Goal: Task Accomplishment & Management: Manage account settings

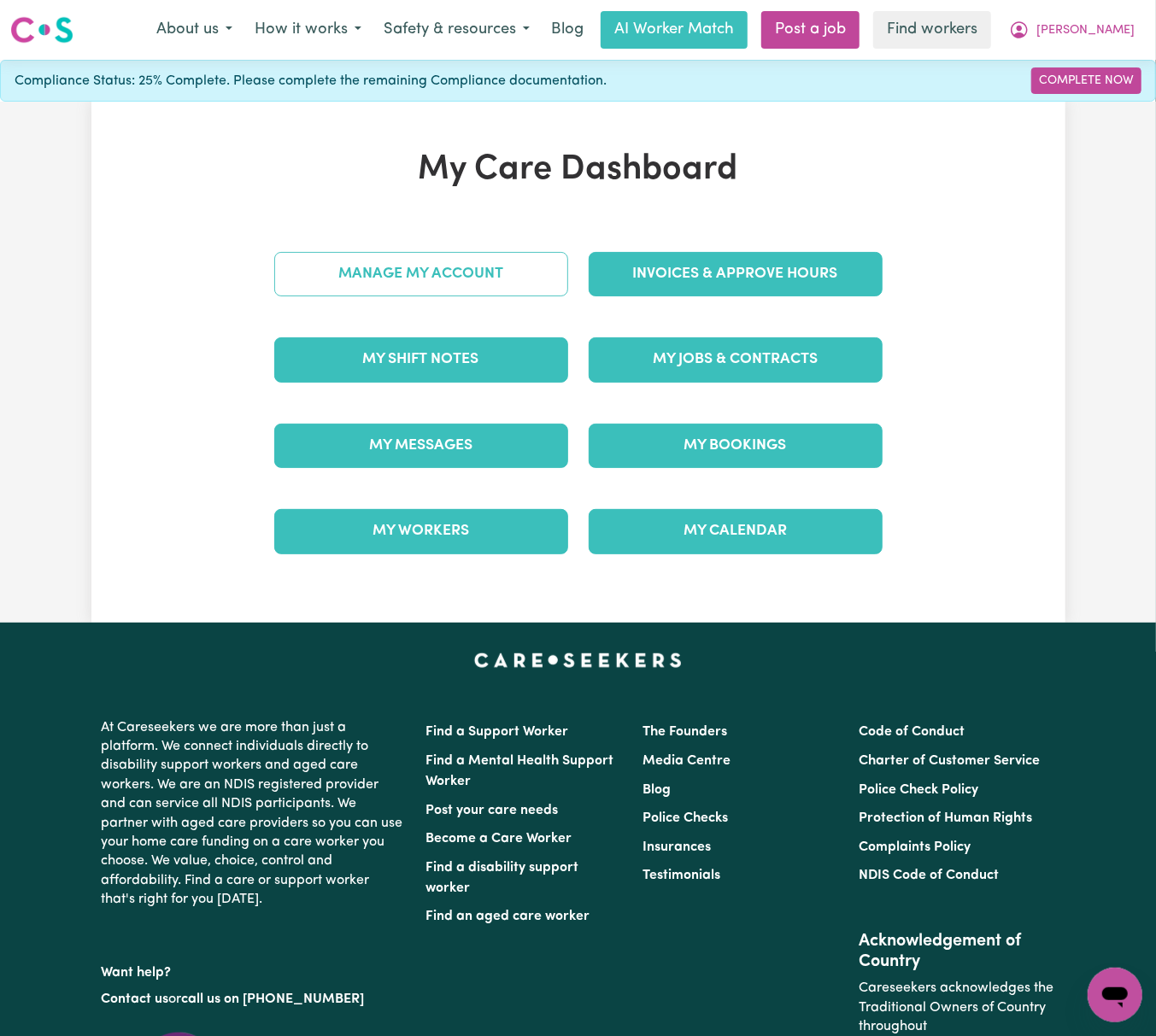
click at [496, 285] on link "Manage My Account" at bounding box center [420, 274] width 294 height 44
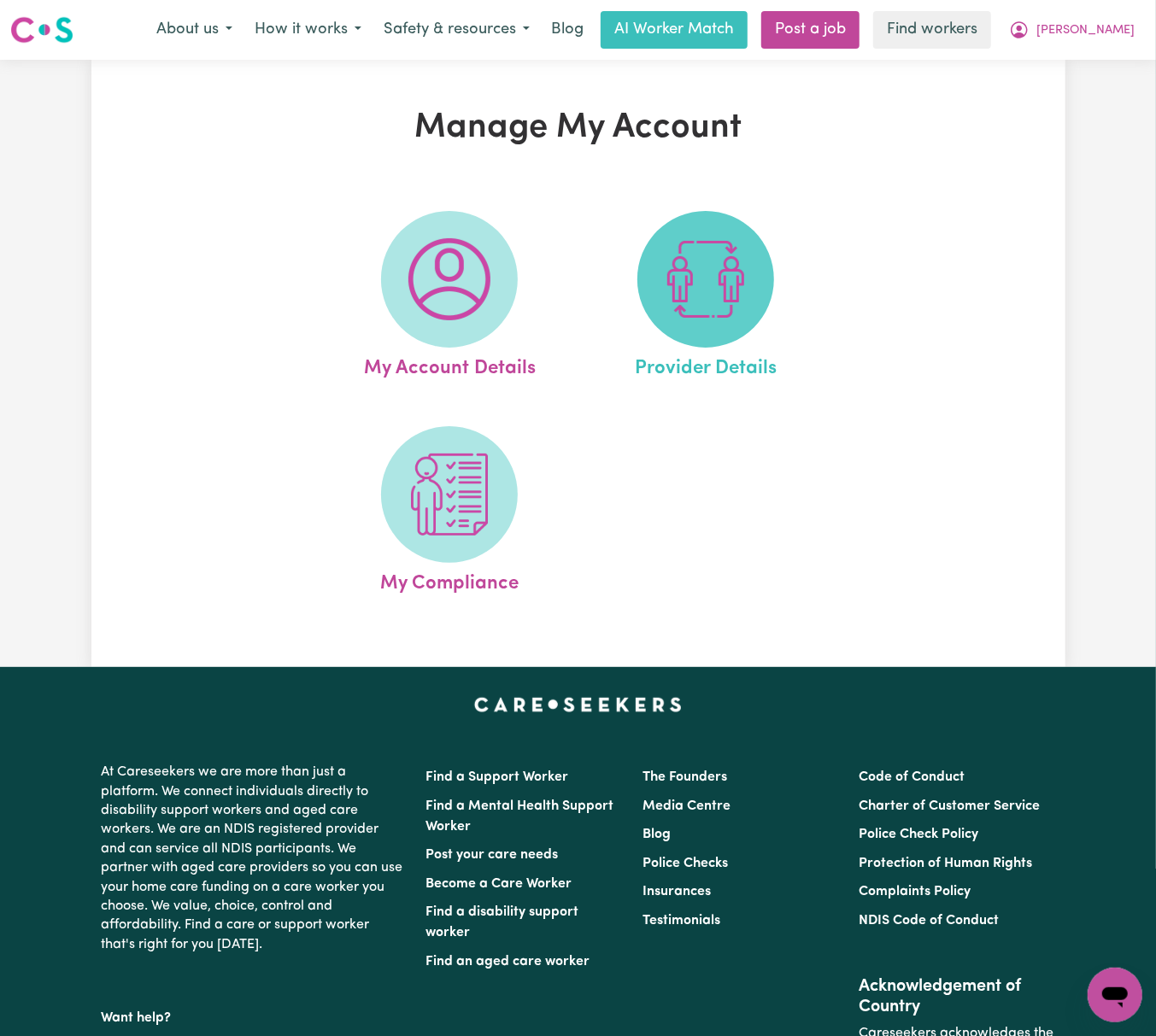
click at [723, 291] on img at bounding box center [705, 279] width 82 height 82
select select "NDIS_FUNDING_PLAN_MANAGED"
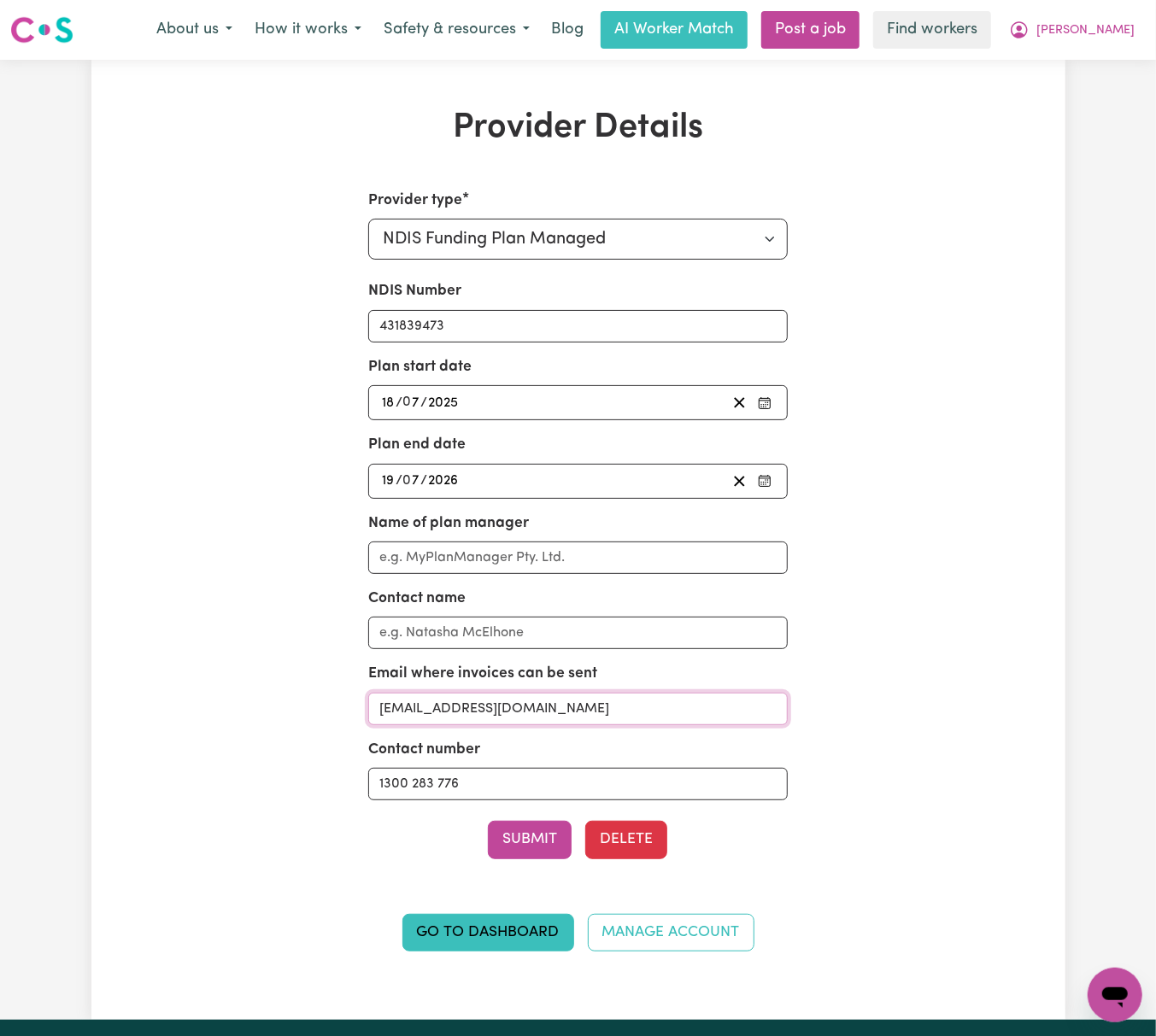
click at [718, 706] on input "[EMAIL_ADDRESS][DOMAIN_NAME]" at bounding box center [578, 709] width 419 height 33
click at [1114, 21] on button "[PERSON_NAME]" at bounding box center [1071, 30] width 147 height 36
click at [1115, 58] on link "My Dashboard" at bounding box center [1077, 66] width 134 height 33
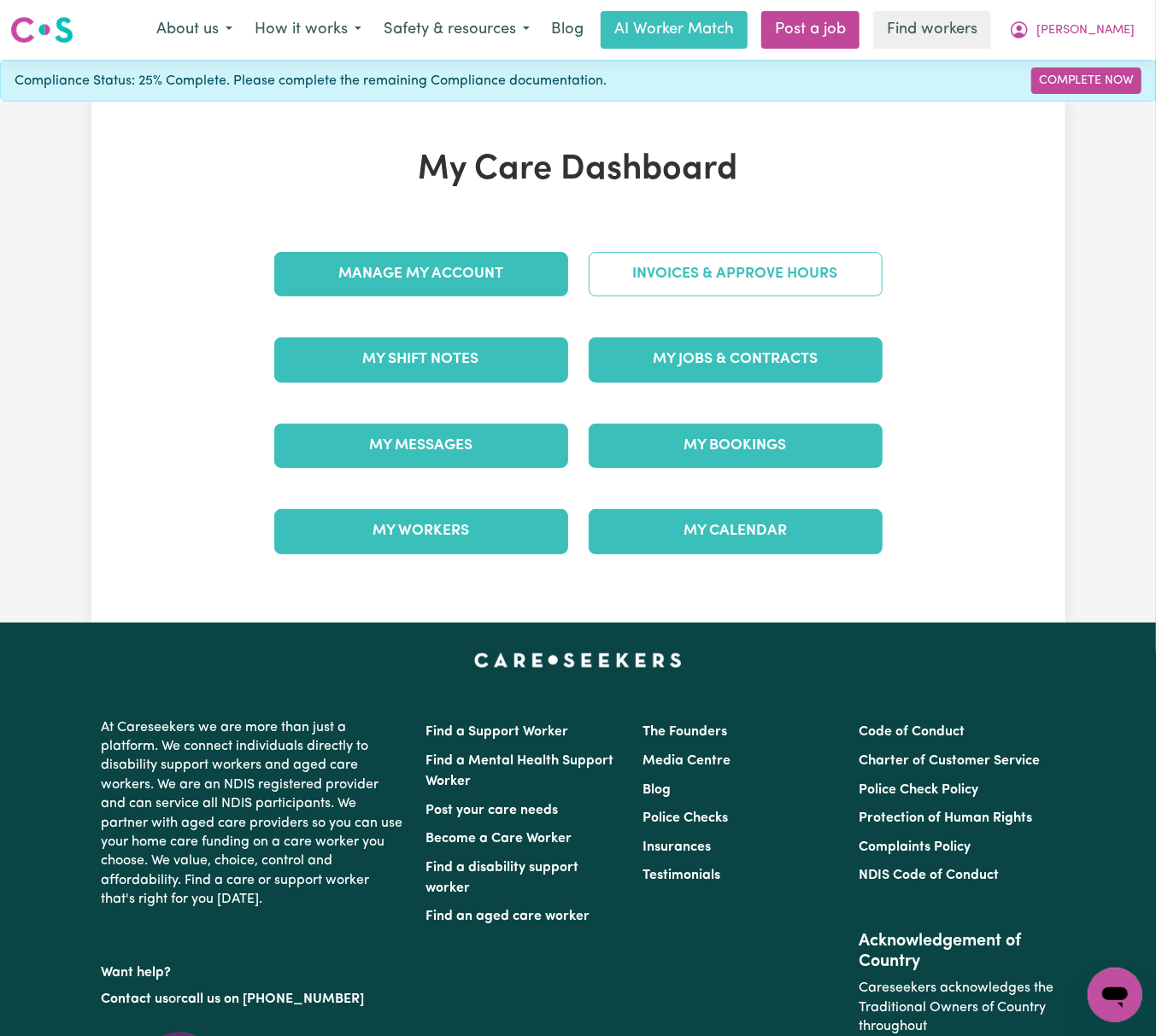
click at [680, 271] on link "Invoices & Approve Hours" at bounding box center [735, 274] width 294 height 44
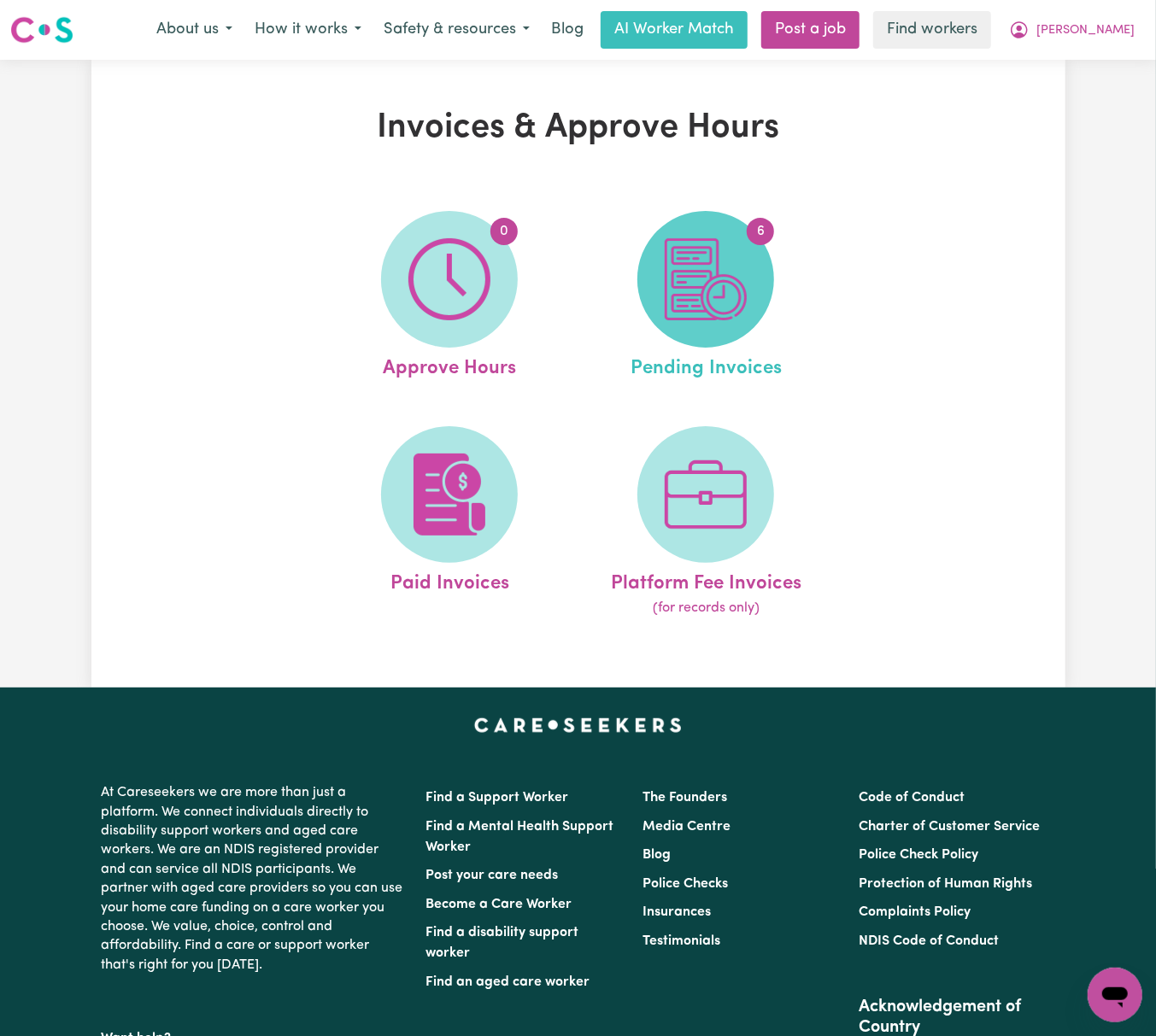
click at [704, 280] on img at bounding box center [705, 279] width 82 height 82
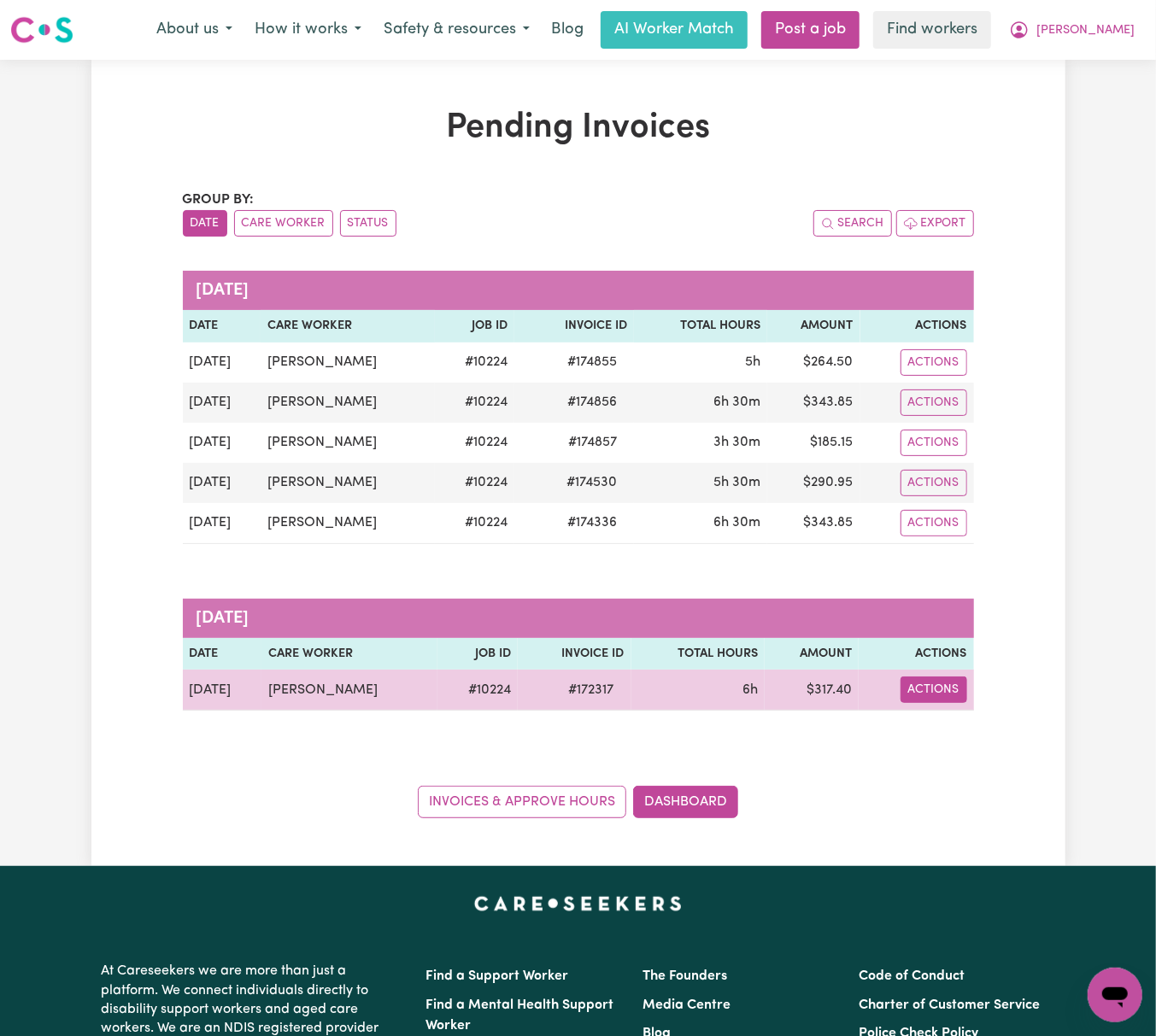
click at [953, 695] on button "Actions" at bounding box center [933, 689] width 66 height 27
click at [972, 722] on link "Download Invoice" at bounding box center [985, 730] width 156 height 35
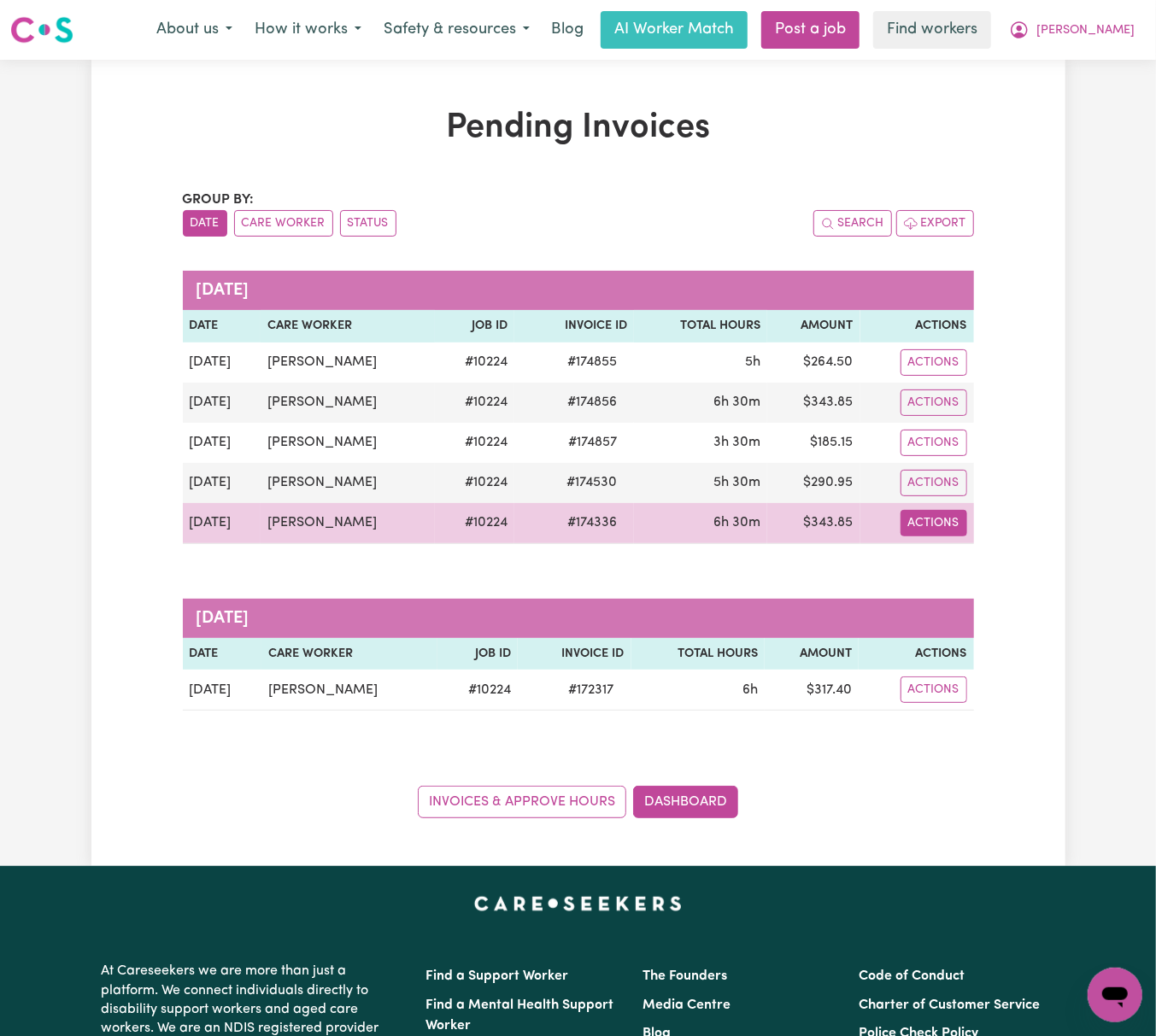
click at [900, 536] on button "Actions" at bounding box center [933, 523] width 66 height 27
click at [941, 561] on link "Download Invoice" at bounding box center [985, 562] width 156 height 35
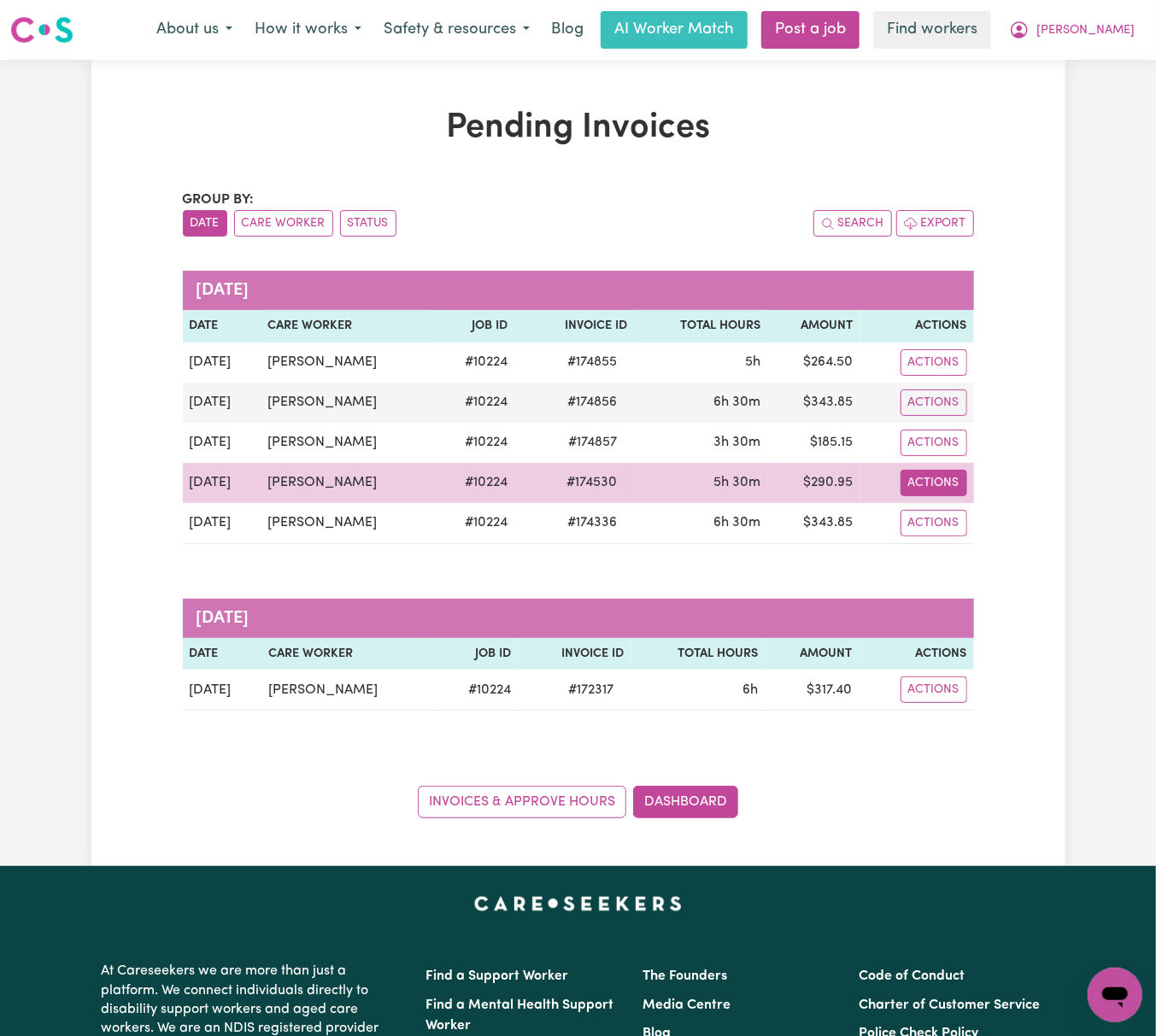
click at [918, 478] on button "Actions" at bounding box center [933, 482] width 66 height 27
click at [941, 516] on link "Download Invoice" at bounding box center [985, 522] width 156 height 35
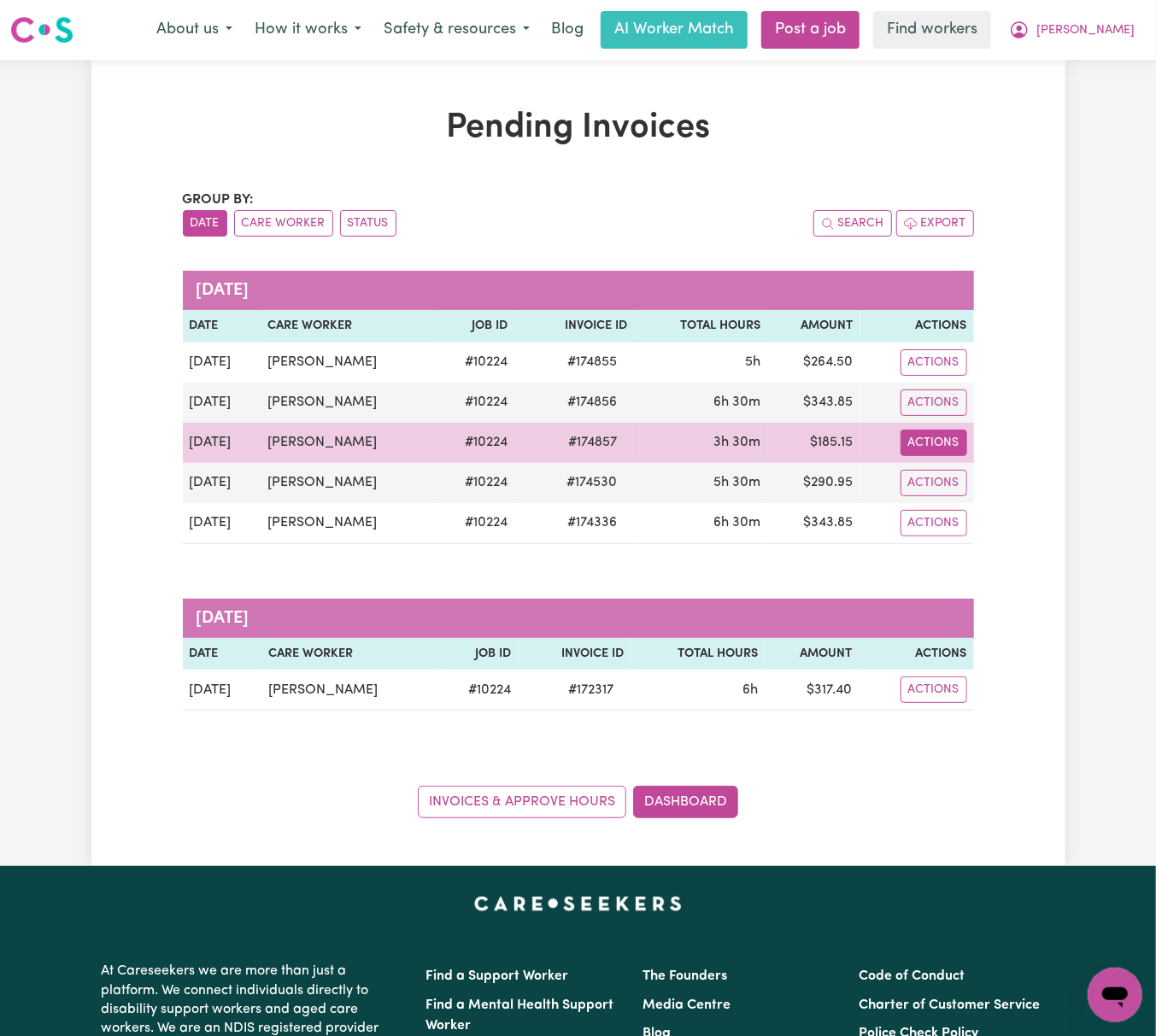
click at [930, 446] on button "Actions" at bounding box center [933, 443] width 66 height 27
click at [941, 479] on link "Download Invoice" at bounding box center [985, 482] width 156 height 35
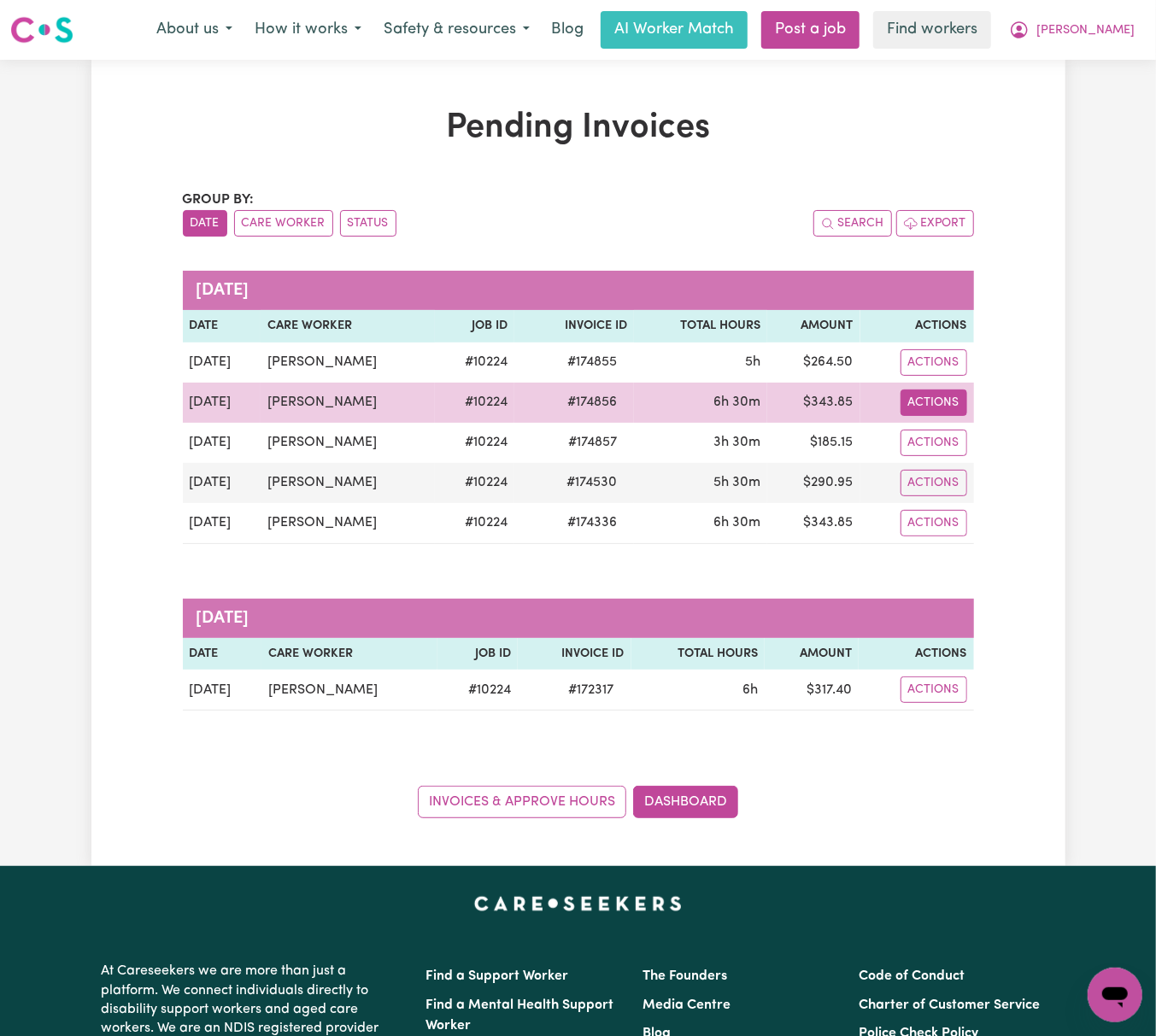
click at [916, 404] on button "Actions" at bounding box center [933, 402] width 66 height 27
click at [940, 456] on link "Download Invoice" at bounding box center [985, 442] width 156 height 35
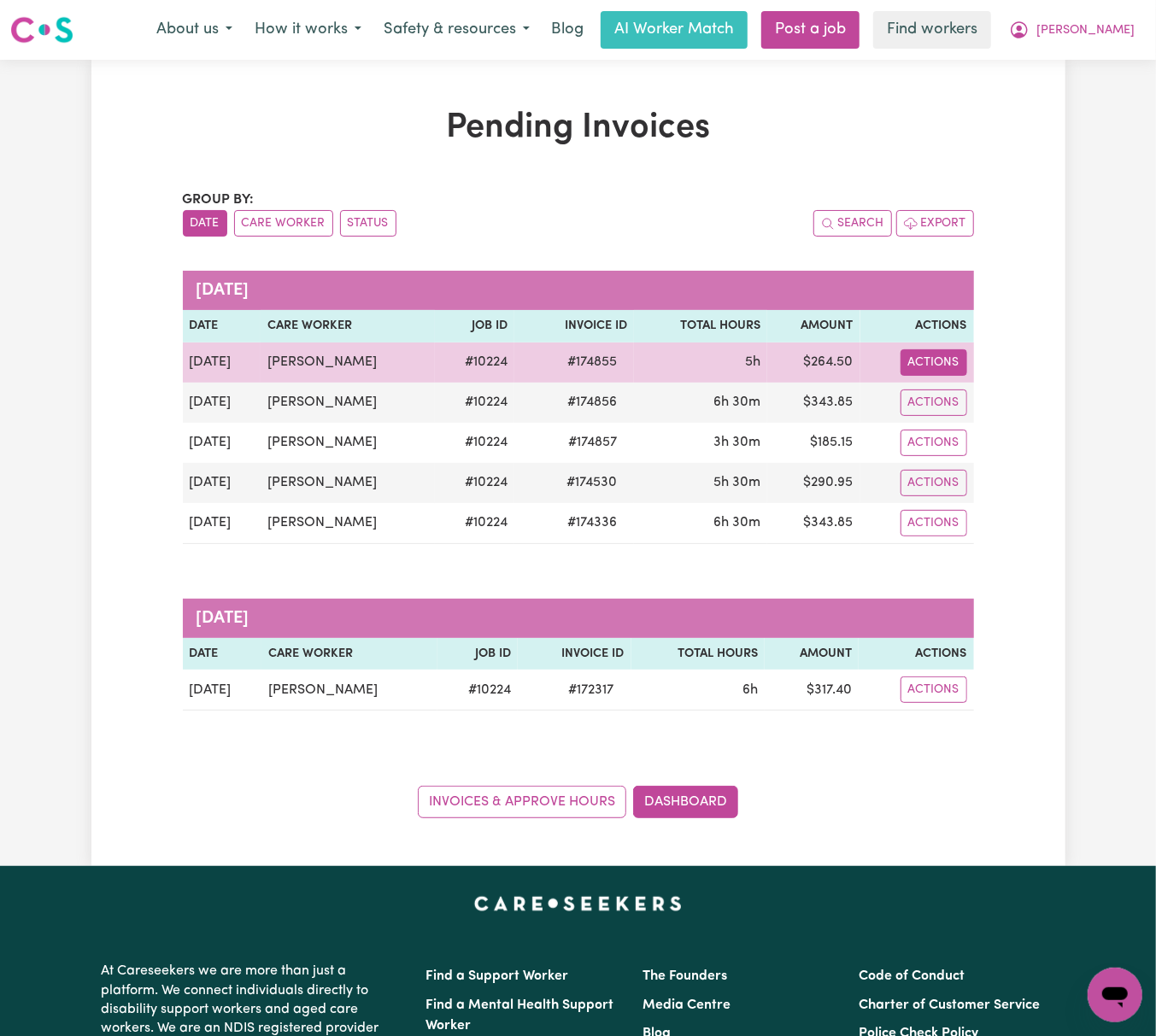
click at [931, 367] on button "Actions" at bounding box center [933, 362] width 66 height 27
click at [946, 397] on link "Download Invoice" at bounding box center [985, 402] width 156 height 35
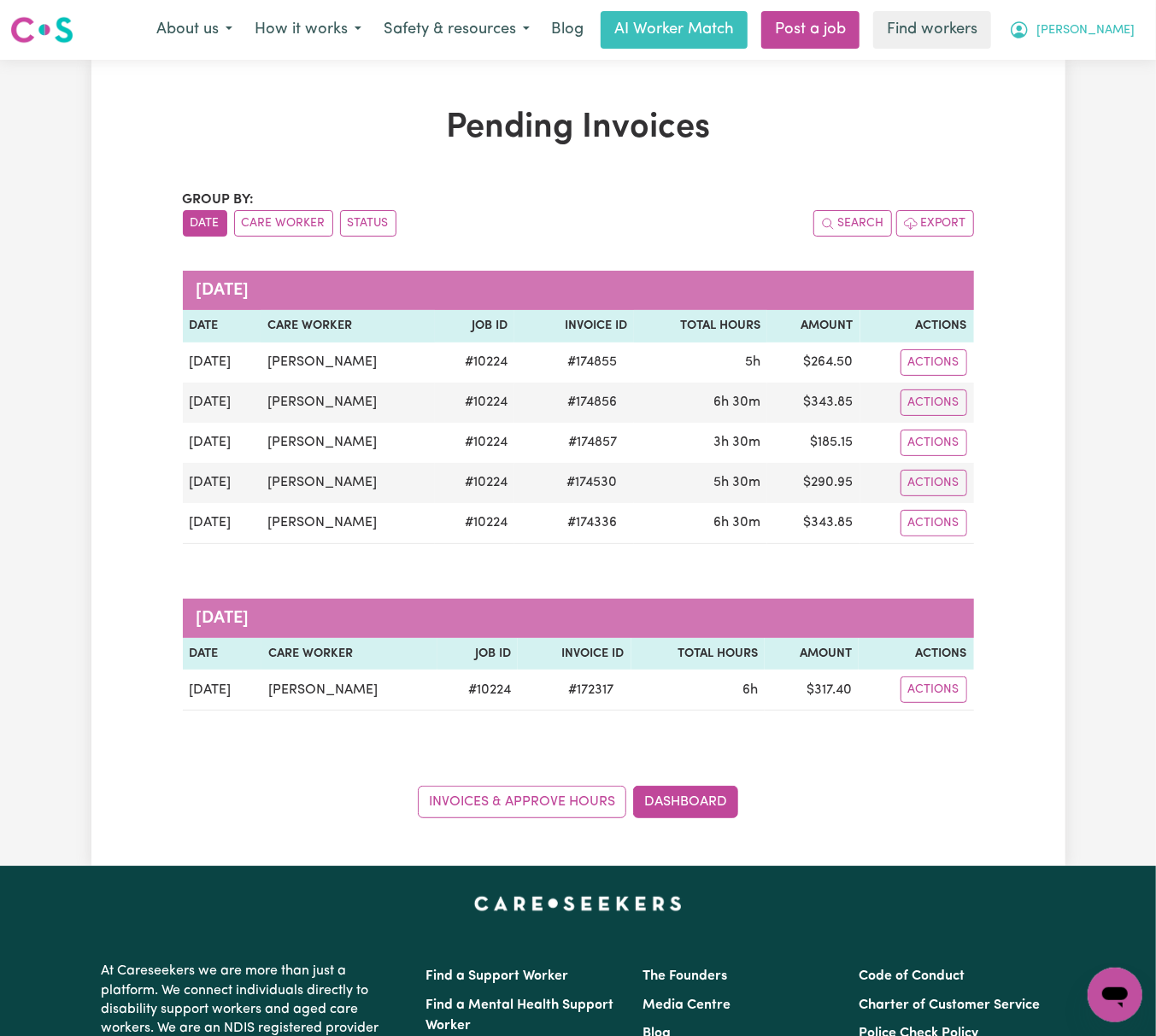
click at [1104, 26] on span "[PERSON_NAME]" at bounding box center [1085, 31] width 98 height 19
click at [1101, 94] on link "Logout" at bounding box center [1077, 98] width 134 height 33
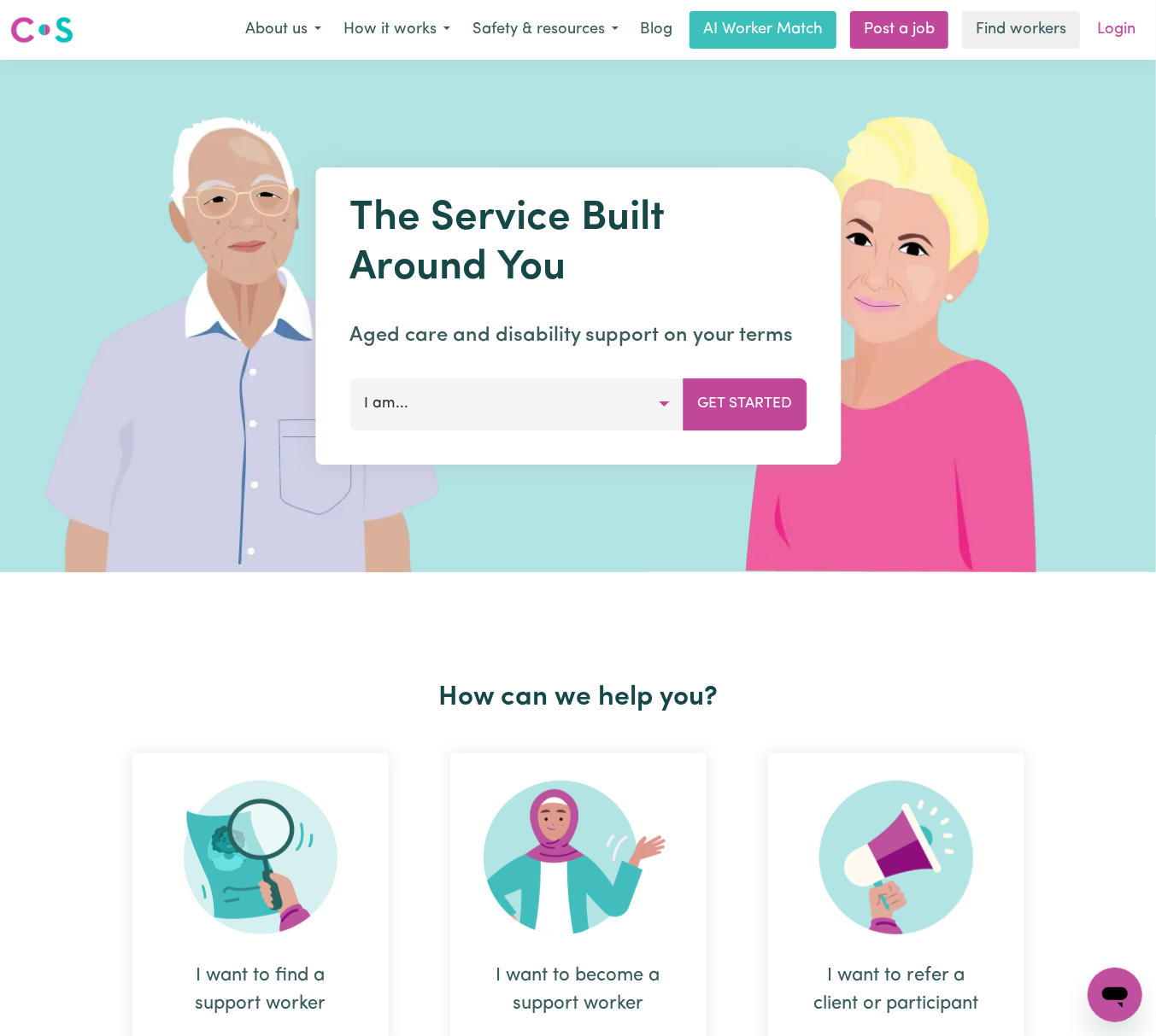
click at [1109, 32] on link "Login" at bounding box center [1116, 30] width 59 height 38
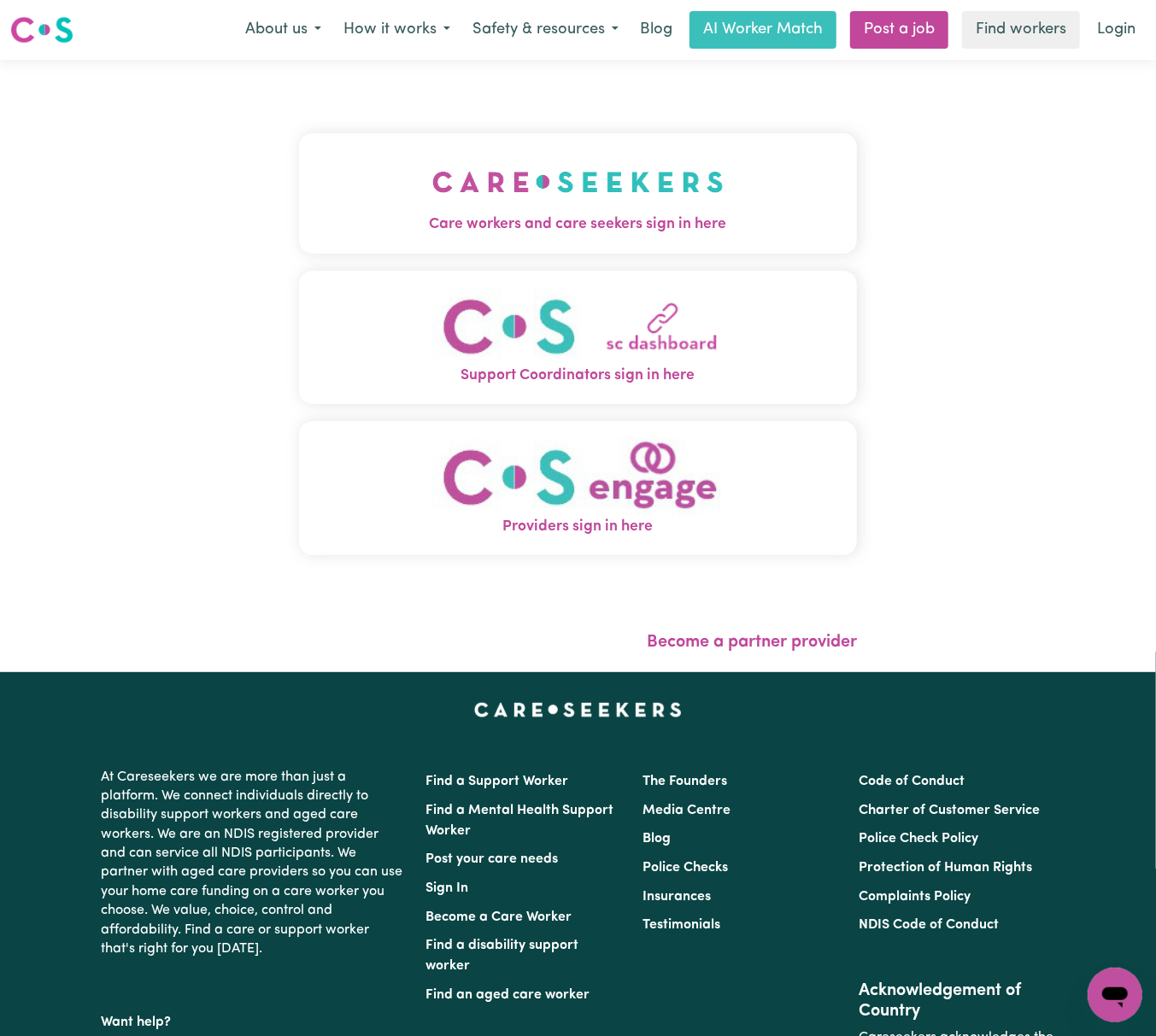
click at [328, 229] on span "Care workers and care seekers sign in here" at bounding box center [578, 224] width 558 height 22
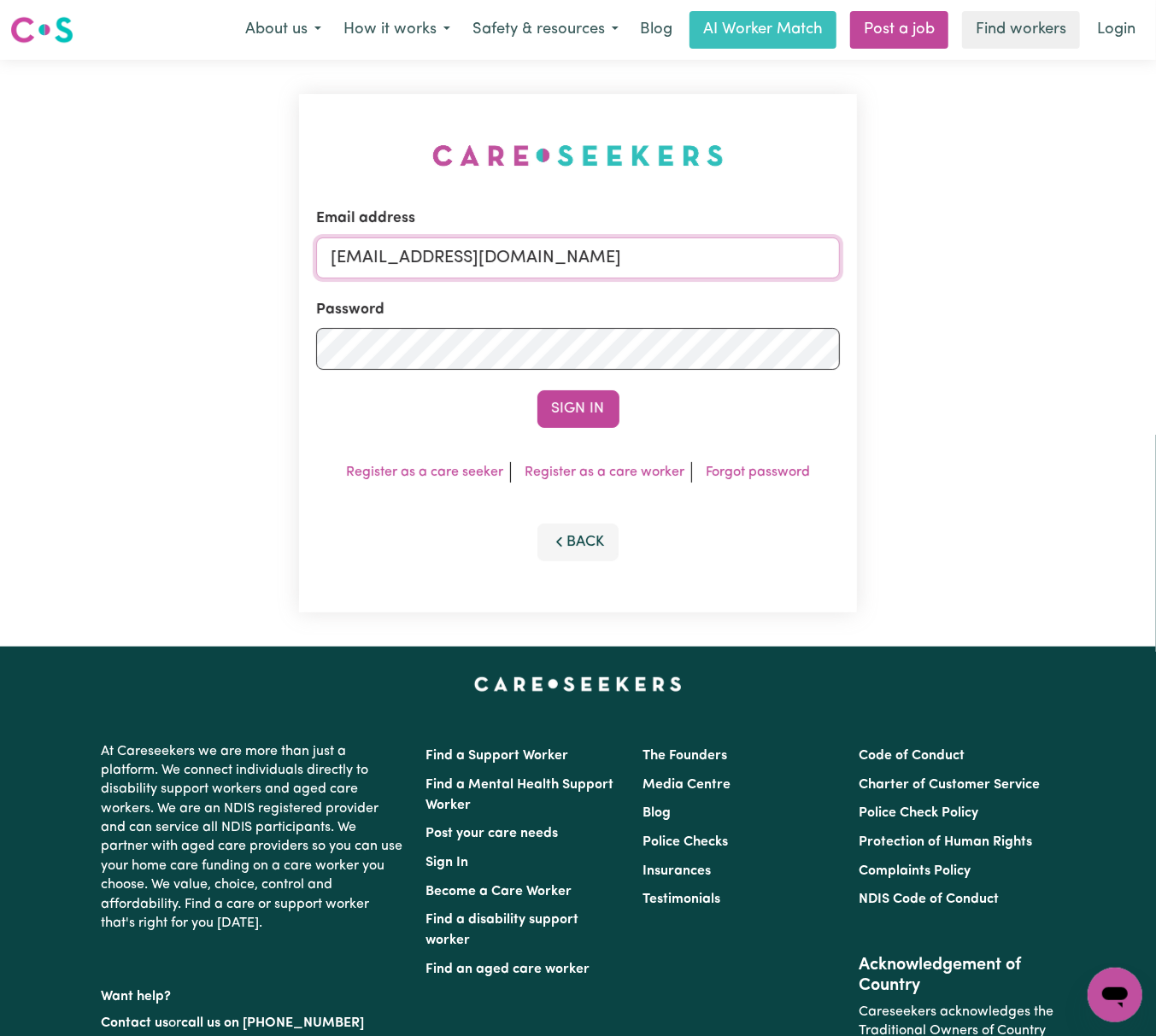
click at [411, 244] on input "[EMAIL_ADDRESS][DOMAIN_NAME]" at bounding box center [578, 257] width 524 height 41
drag, startPoint x: 418, startPoint y: 257, endPoint x: 1037, endPoint y: 243, distance: 619.2
click at [1037, 243] on div "Email address [EMAIL_ADDRESS][DOMAIN_NAME] Password Sign In Register as a care …" at bounding box center [578, 352] width 1156 height 586
type input "[EMAIL_ADDRESS][DOMAIN_NAME]"
click at [537, 390] on button "Sign In" at bounding box center [578, 409] width 82 height 38
